Goal: Navigation & Orientation: Find specific page/section

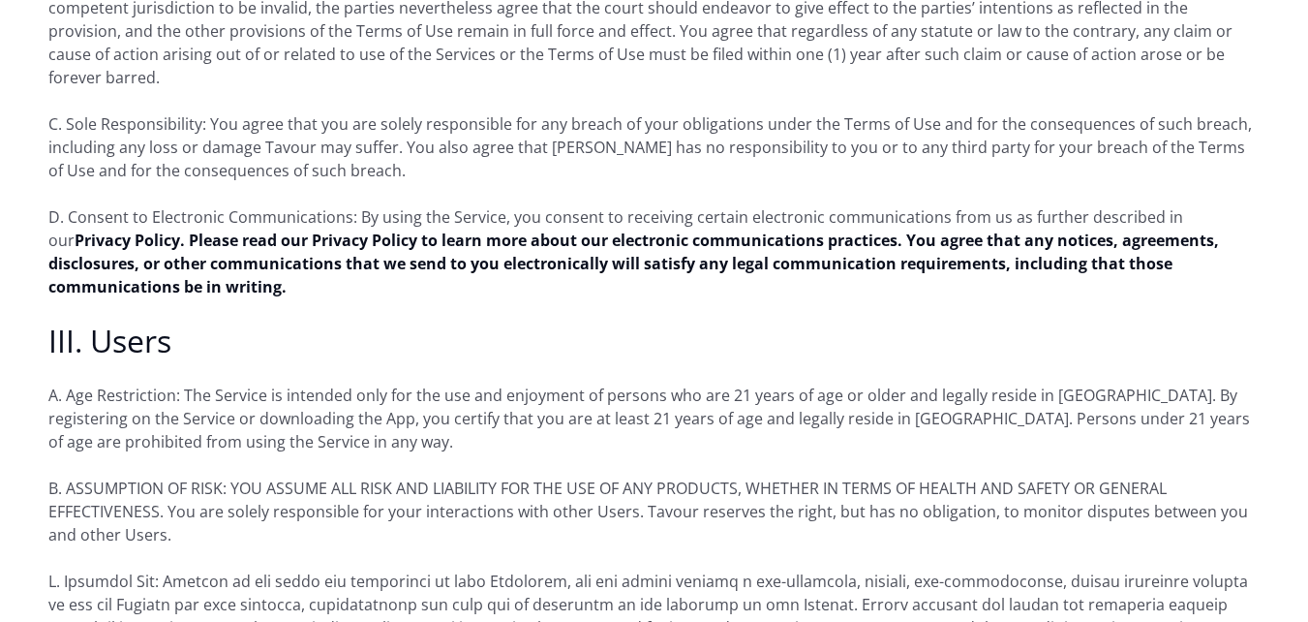
scroll to position [1743, 0]
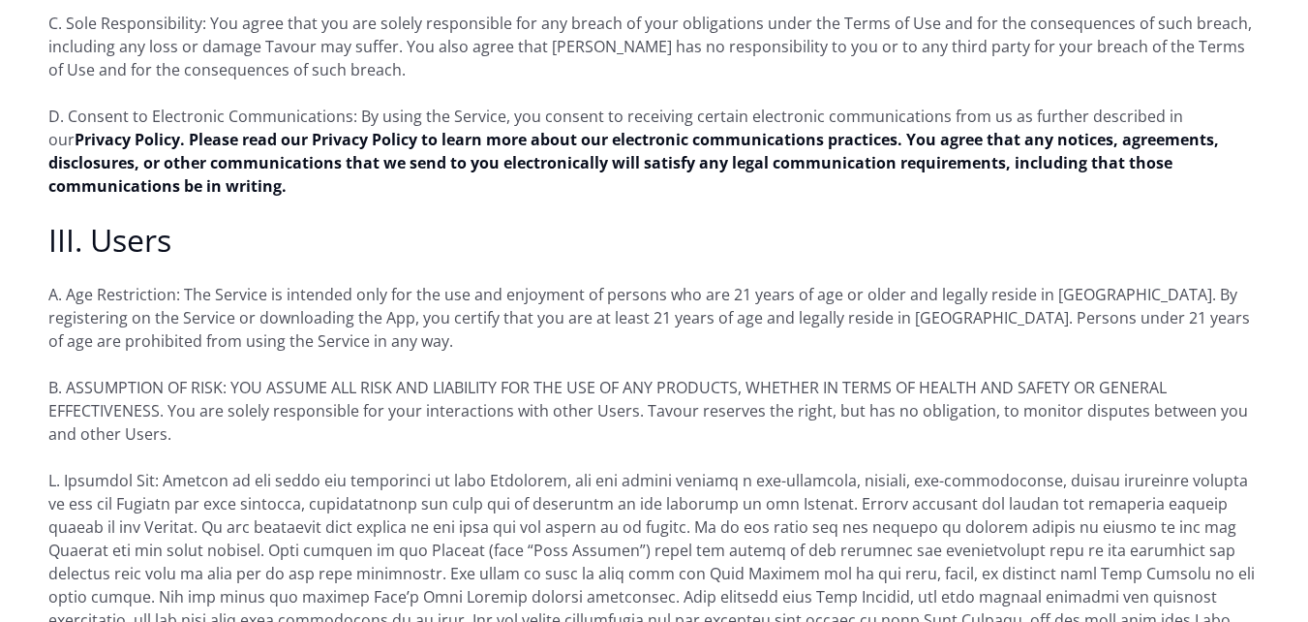
click at [1036, 105] on p "D. Consent to Electronic Communications: By using the Service, you consent to r…" at bounding box center [653, 151] width 1211 height 93
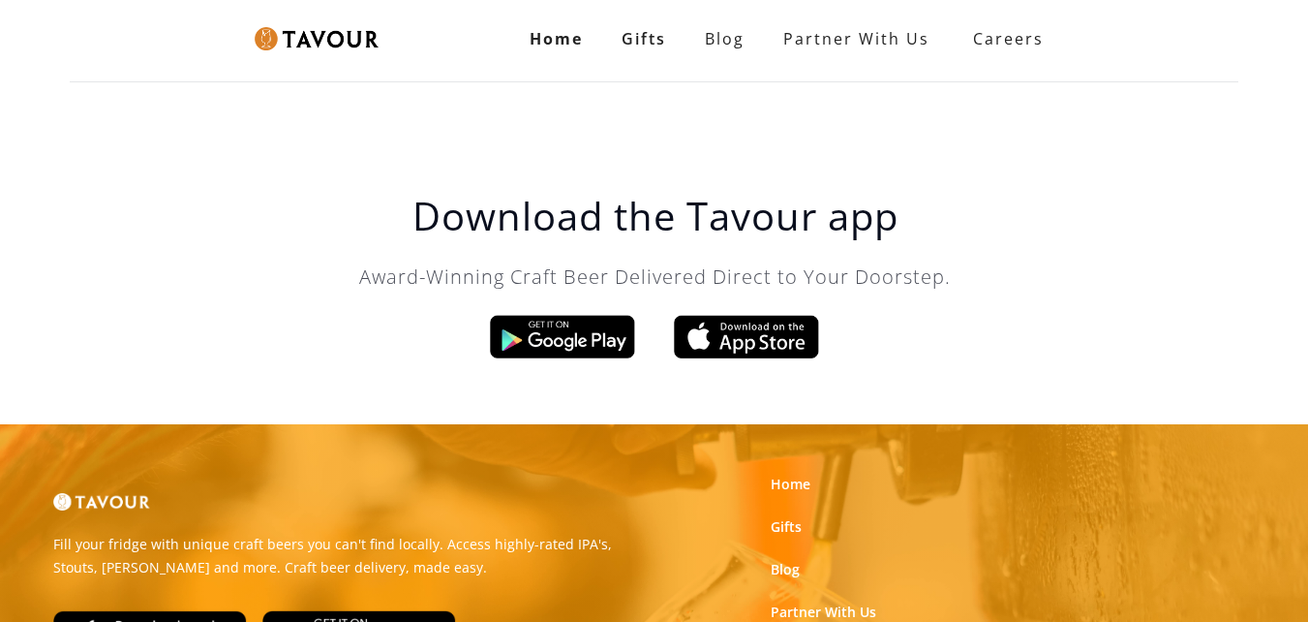
scroll to position [291, 0]
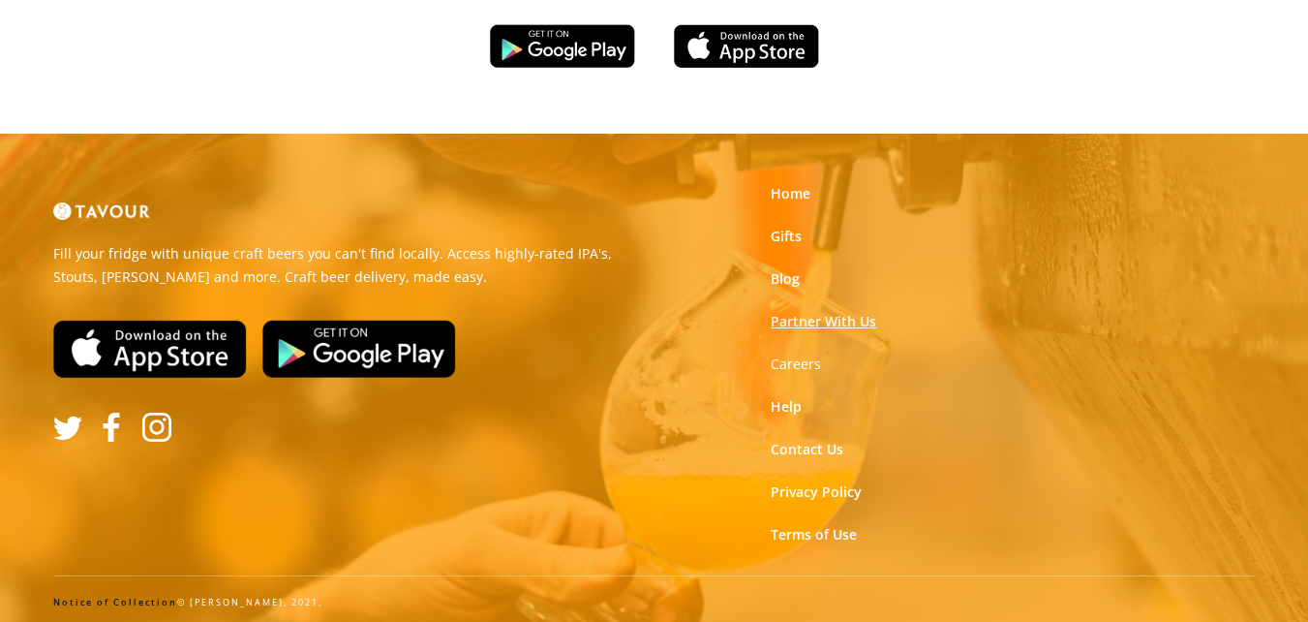
click at [837, 321] on link "Partner With Us" at bounding box center [824, 321] width 106 height 19
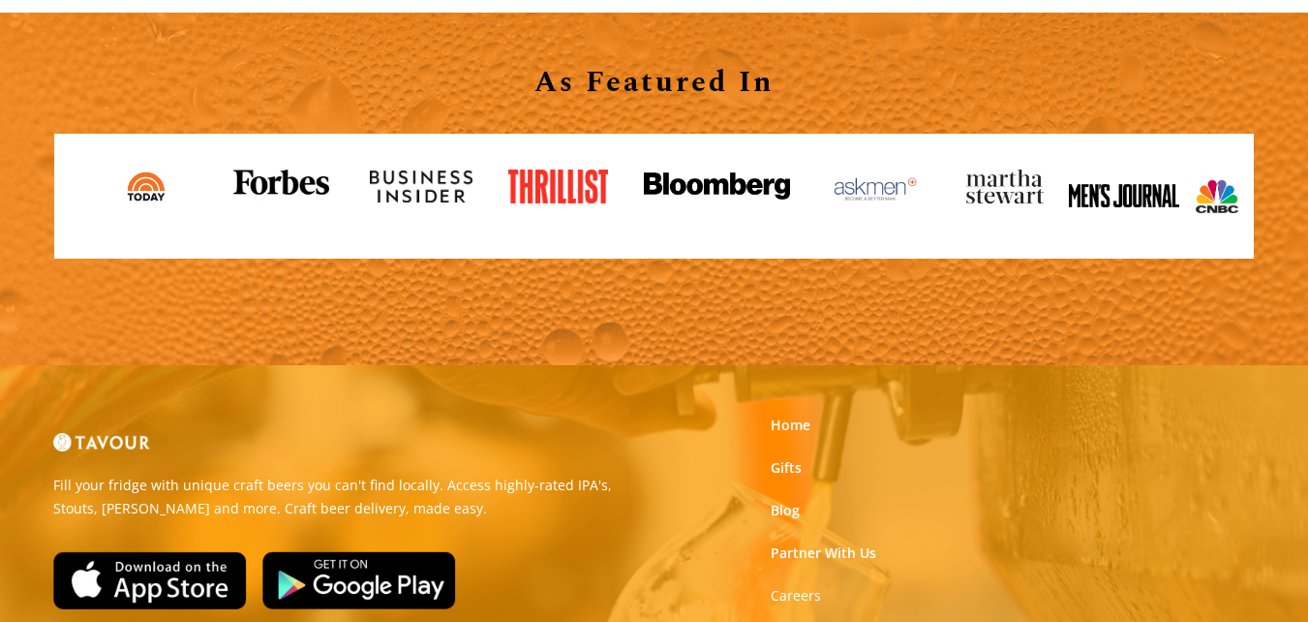
scroll to position [2034, 0]
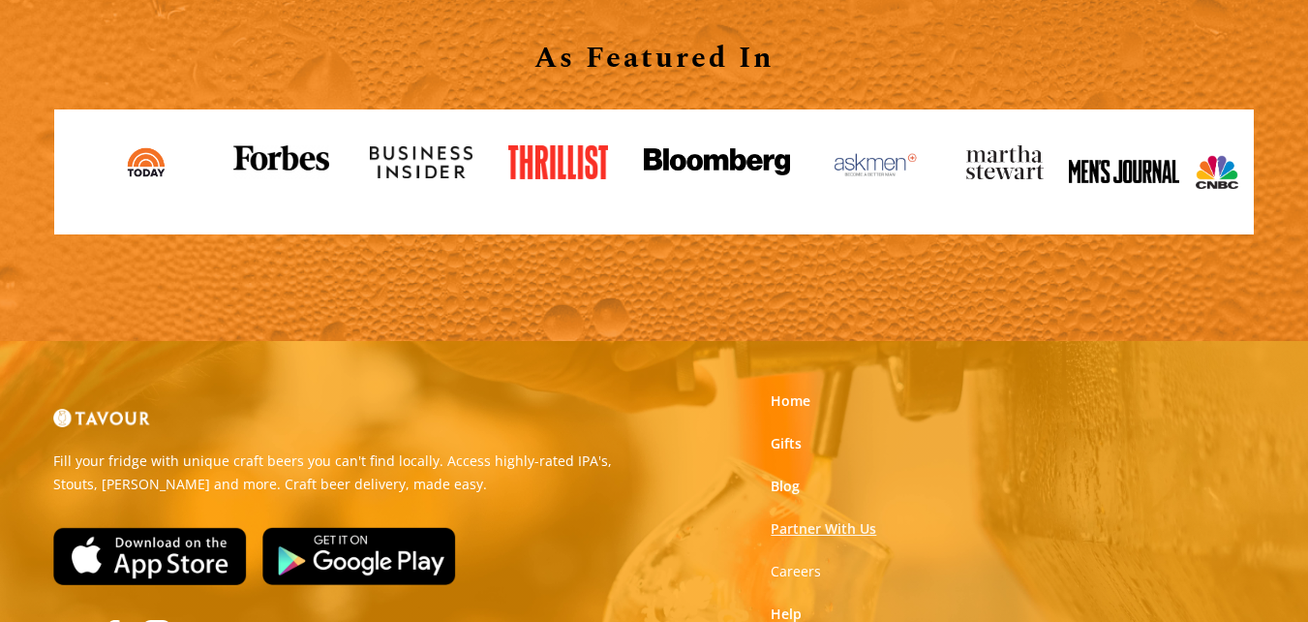
click at [853, 525] on link "Partner With Us" at bounding box center [824, 528] width 106 height 19
